Goal: Task Accomplishment & Management: Use online tool/utility

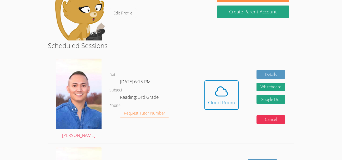
scroll to position [63, 0]
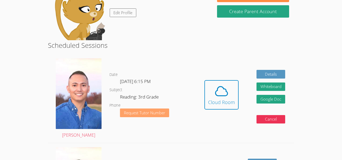
click at [148, 111] on span "Request Tutor Number" at bounding box center [144, 113] width 41 height 4
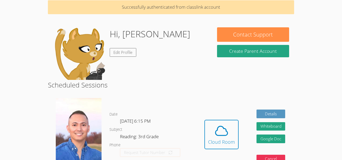
scroll to position [21, 0]
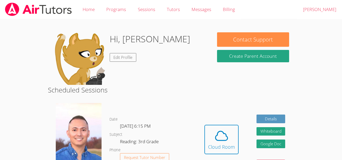
scroll to position [21, 0]
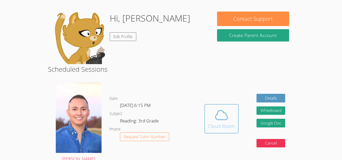
click at [228, 113] on icon at bounding box center [221, 115] width 15 height 15
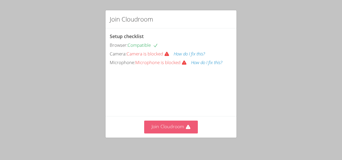
click at [171, 126] on button "Join Cloudroom" at bounding box center [171, 127] width 54 height 13
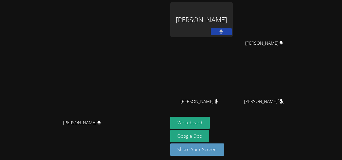
click at [232, 31] on button at bounding box center [221, 31] width 21 height 7
click at [224, 31] on icon at bounding box center [222, 31] width 6 height 4
click at [233, 8] on div "Yoselin Recinos Palacios" at bounding box center [201, 19] width 63 height 35
click at [233, 17] on div "Yoselin Recinos Palacios" at bounding box center [201, 19] width 63 height 35
click at [233, 19] on div "Yoselin Recinos Palacios" at bounding box center [201, 19] width 63 height 35
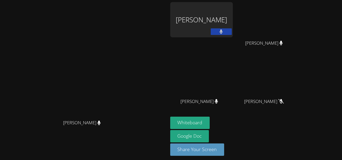
click at [233, 24] on div "Yoselin Recinos Palacios" at bounding box center [201, 19] width 63 height 35
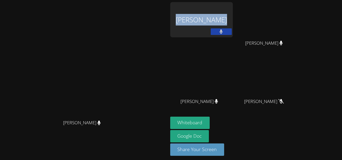
click at [233, 24] on div "Yoselin Recinos Palacios" at bounding box center [201, 19] width 63 height 35
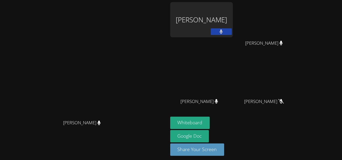
click at [233, 24] on div "Yoselin Recinos Palacios" at bounding box center [201, 19] width 63 height 35
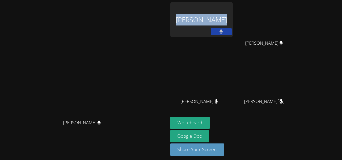
click at [233, 21] on div "Yoselin Recinos Palacios" at bounding box center [201, 19] width 63 height 35
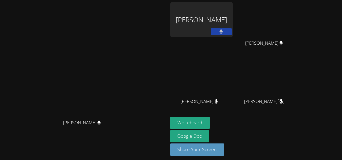
click at [233, 21] on div "Yoselin Recinos Palacios" at bounding box center [201, 19] width 63 height 35
click at [223, 32] on icon at bounding box center [221, 31] width 3 height 4
click at [224, 32] on icon at bounding box center [222, 31] width 6 height 4
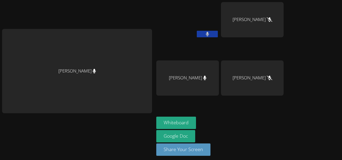
click at [212, 33] on button at bounding box center [207, 34] width 21 height 7
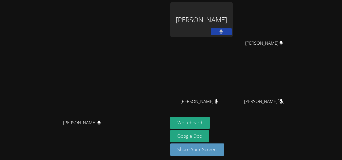
click at [223, 29] on icon at bounding box center [221, 31] width 3 height 4
click at [224, 29] on icon at bounding box center [222, 31] width 6 height 4
click at [231, 27] on div "Yoselin Recinos Palacios" at bounding box center [201, 19] width 63 height 35
click at [232, 33] on button at bounding box center [221, 31] width 21 height 7
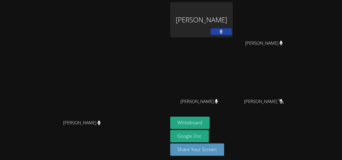
click at [123, 92] on video at bounding box center [83, 71] width 79 height 92
click at [233, 8] on div "Yoselin Recinos Palacios" at bounding box center [201, 19] width 63 height 35
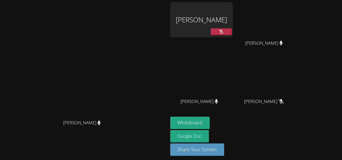
click at [233, 33] on div "Yoselin Recinos Palacios" at bounding box center [201, 19] width 63 height 35
click at [232, 33] on button at bounding box center [221, 31] width 21 height 7
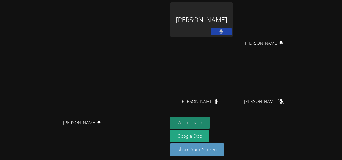
click at [210, 121] on button "Whiteboard" at bounding box center [190, 123] width 40 height 12
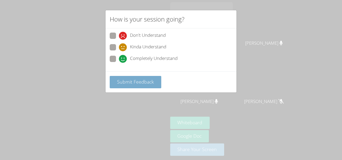
click at [151, 82] on span "Submit Feedback" at bounding box center [135, 82] width 37 height 6
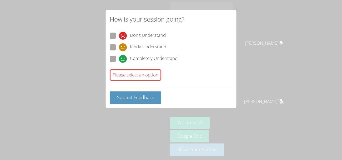
click at [129, 115] on div "How is your session going? Don't Understand Kinda Understand Completely Underst…" at bounding box center [171, 80] width 342 height 160
click at [124, 57] on icon at bounding box center [123, 59] width 8 height 8
click at [123, 57] on input "Completely Understand" at bounding box center [121, 58] width 4 height 4
radio input "true"
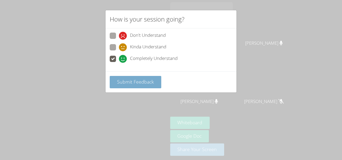
click at [126, 79] on span "Submit Feedback" at bounding box center [135, 82] width 37 height 6
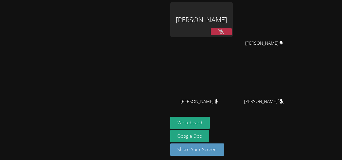
click at [224, 30] on icon at bounding box center [222, 31] width 6 height 4
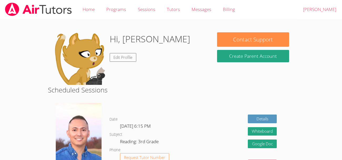
click at [26, 89] on body "Home Programs Sessions Tutors Messages Billing Logout [PERSON_NAME] Hi, [PERSON…" at bounding box center [171, 80] width 342 height 160
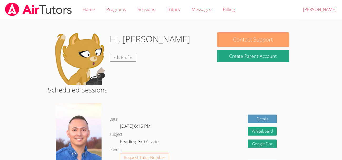
click at [250, 37] on button "Contact Support" at bounding box center [253, 39] width 72 height 14
